Goal: Transaction & Acquisition: Purchase product/service

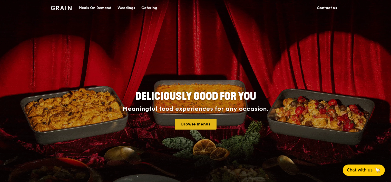
click at [199, 125] on link "Browse menus" at bounding box center [196, 124] width 42 height 11
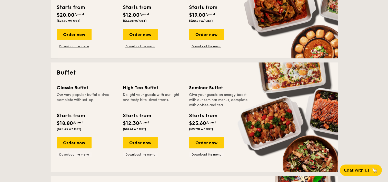
scroll to position [170, 0]
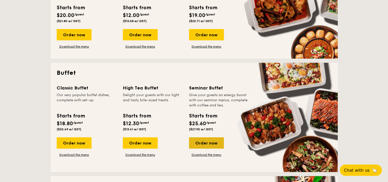
click at [203, 144] on div "Order now" at bounding box center [206, 142] width 35 height 11
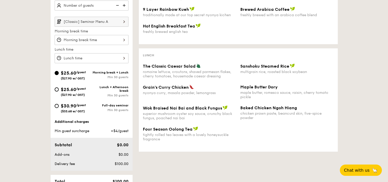
scroll to position [150, 0]
click at [58, 87] on div "$25.60 /guest ($27.90 w/ GST)" at bounding box center [73, 91] width 37 height 11
click at [58, 88] on input "$25.60 /guest ($27.90 w/ GST) Lunch + Afternoon break Min 30 guests" at bounding box center [57, 90] width 4 height 4
radio input "true"
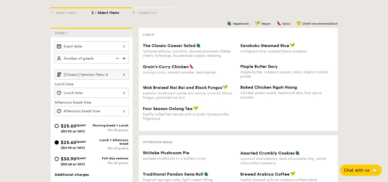
scroll to position [0, 0]
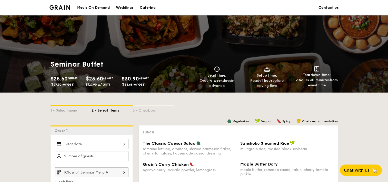
click at [151, 9] on div "Catering" at bounding box center [148, 7] width 16 height 15
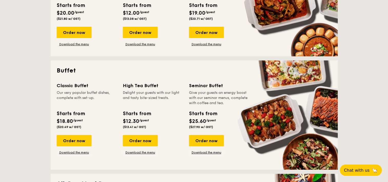
scroll to position [176, 0]
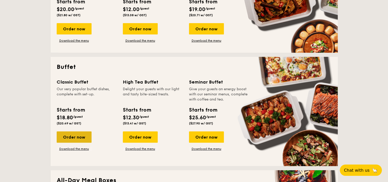
click at [76, 136] on div "Order now" at bounding box center [74, 136] width 35 height 11
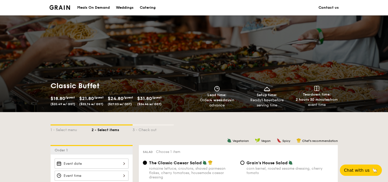
click at [88, 10] on div "Meals On Demand" at bounding box center [93, 7] width 33 height 15
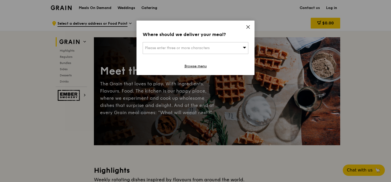
click at [248, 26] on icon at bounding box center [248, 27] width 5 height 5
